Goal: Information Seeking & Learning: Learn about a topic

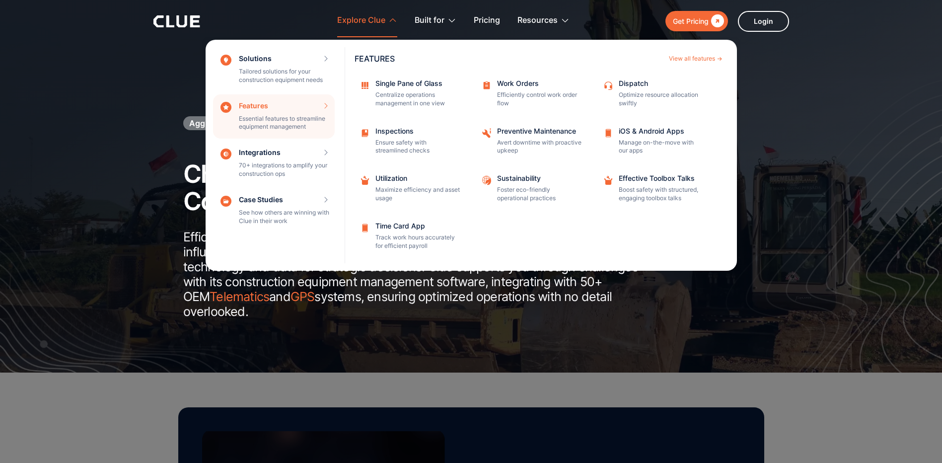
click at [290, 103] on div "Features Essential features to streamline equipment management Features View al…" at bounding box center [274, 116] width 122 height 45
click at [636, 91] on p "Optimize resource allocation swiftly" at bounding box center [661, 99] width 84 height 17
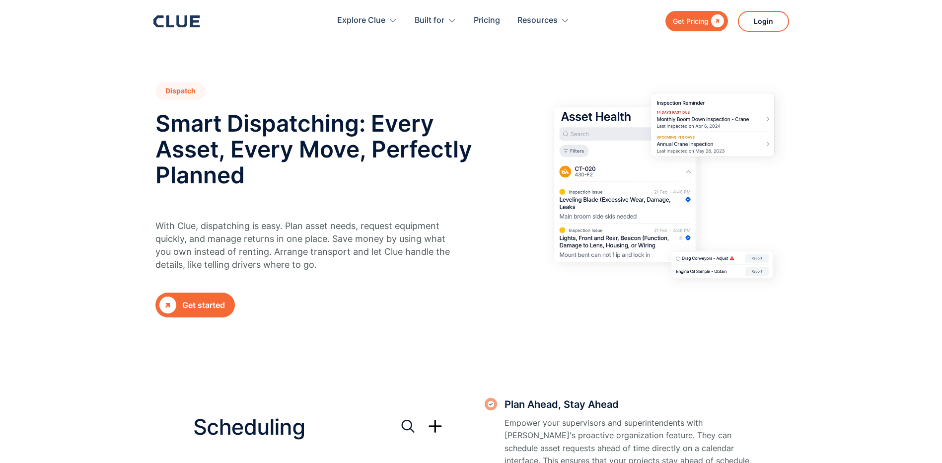
click at [177, 23] on icon at bounding box center [181, 21] width 10 height 12
